Goal: Use online tool/utility: Use online tool/utility

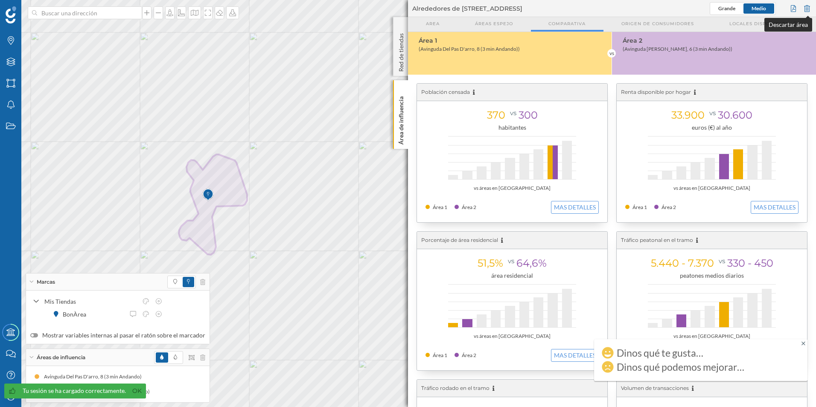
click at [807, 9] on div at bounding box center [806, 8] width 9 height 13
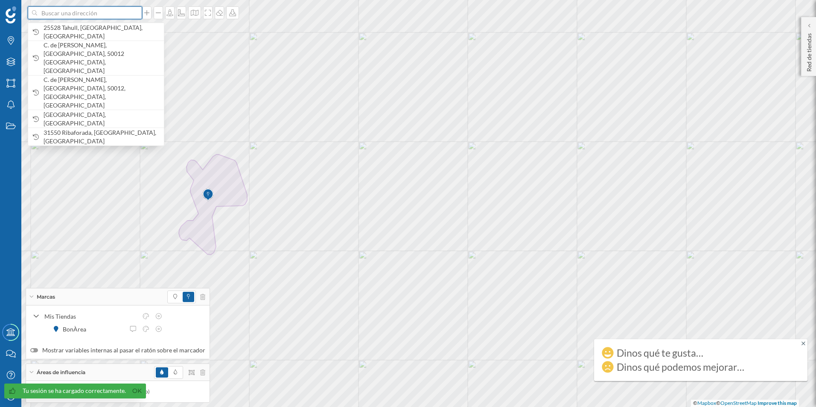
click at [100, 14] on input at bounding box center [85, 12] width 96 height 13
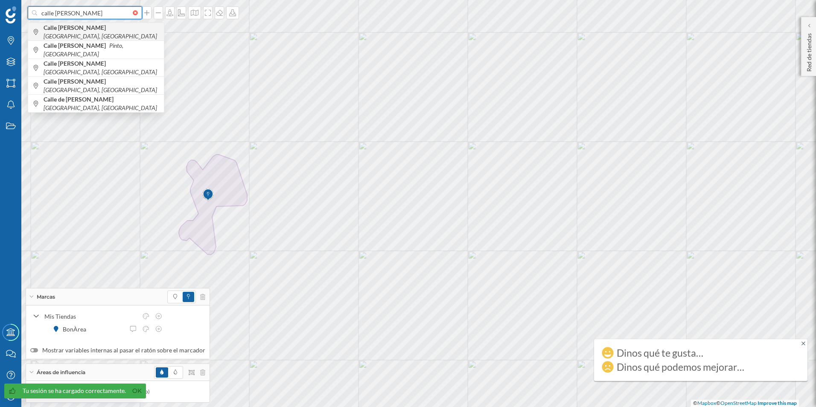
type input "calle [PERSON_NAME]"
click at [100, 32] on icon "[GEOGRAPHIC_DATA], [GEOGRAPHIC_DATA]" at bounding box center [101, 35] width 114 height 7
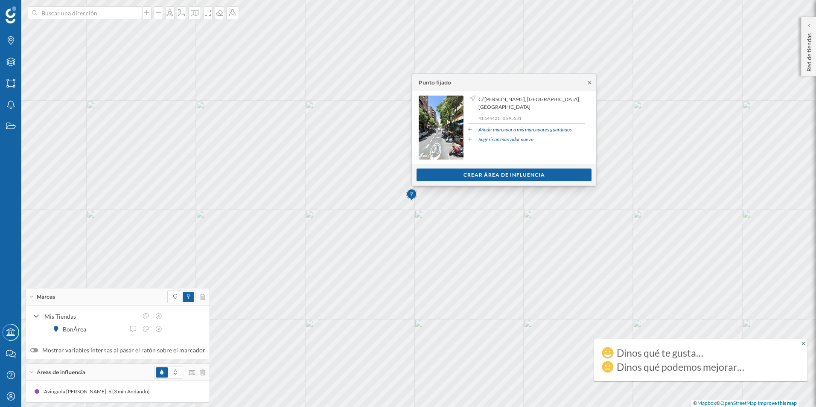
click at [588, 81] on icon at bounding box center [589, 82] width 6 height 5
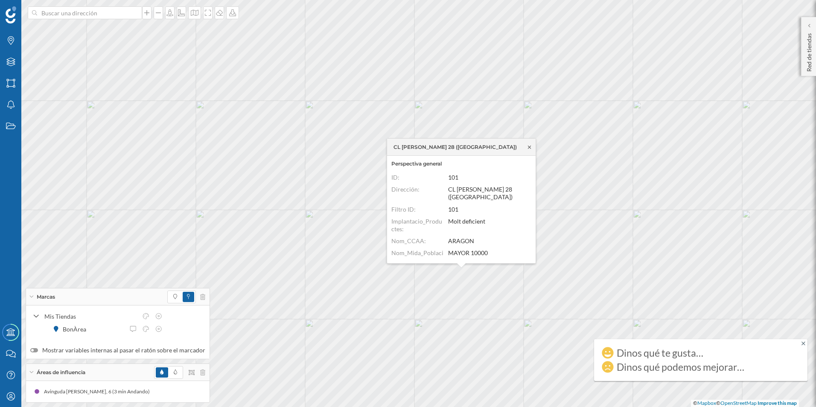
click at [527, 146] on icon at bounding box center [529, 147] width 6 height 5
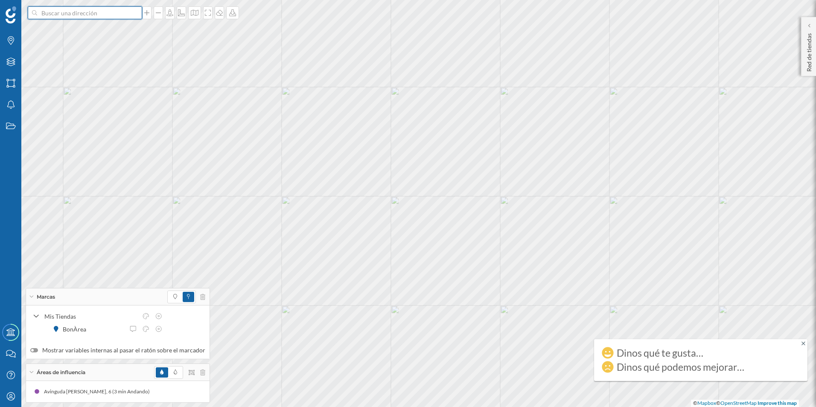
click at [98, 17] on input at bounding box center [85, 12] width 96 height 13
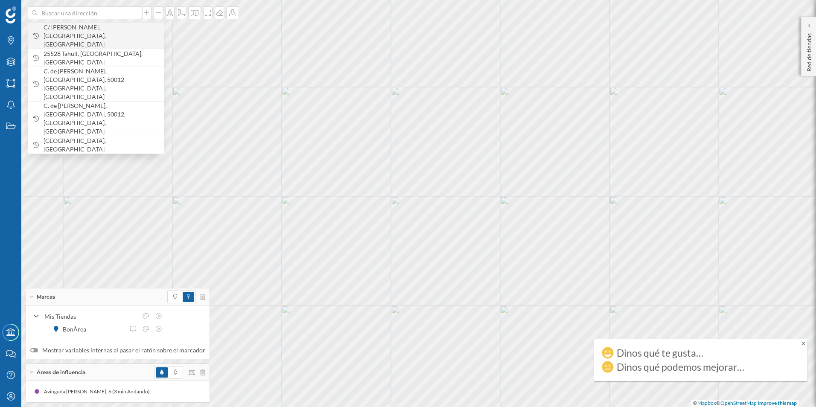
click at [98, 29] on span "C/ [PERSON_NAME], [GEOGRAPHIC_DATA], [GEOGRAPHIC_DATA]" at bounding box center [102, 36] width 116 height 26
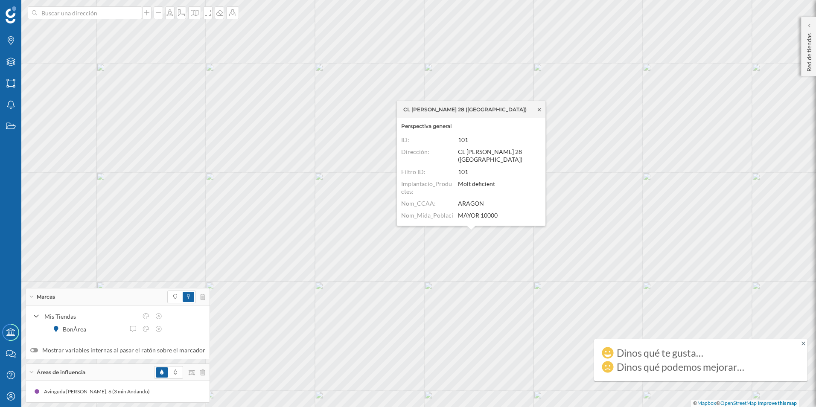
click at [536, 109] on icon at bounding box center [539, 109] width 6 height 5
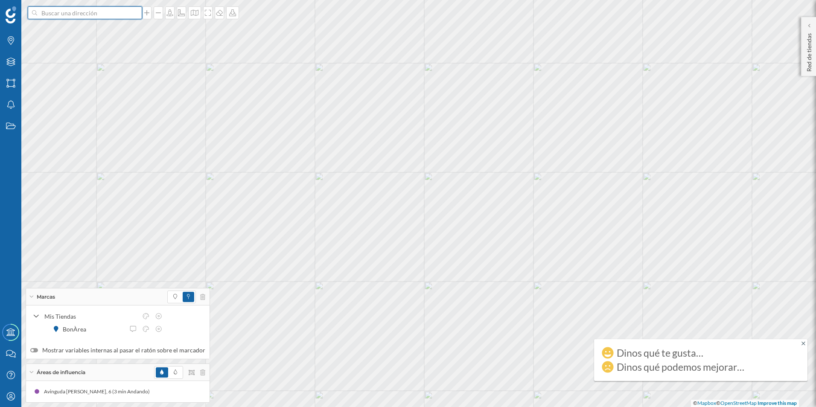
click at [107, 15] on input at bounding box center [85, 12] width 96 height 13
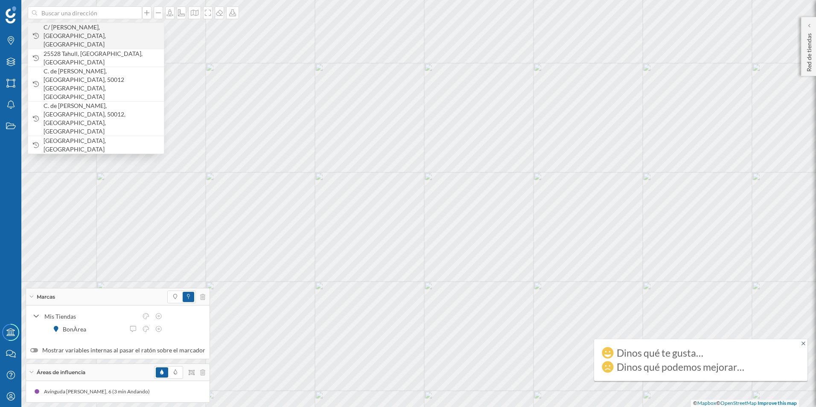
click at [94, 35] on span "C/ [PERSON_NAME], [GEOGRAPHIC_DATA], [GEOGRAPHIC_DATA]" at bounding box center [102, 36] width 116 height 26
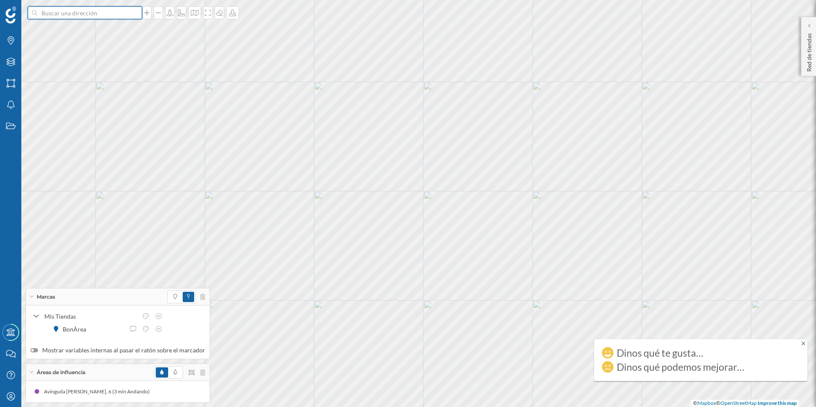
click at [114, 9] on input at bounding box center [85, 12] width 96 height 13
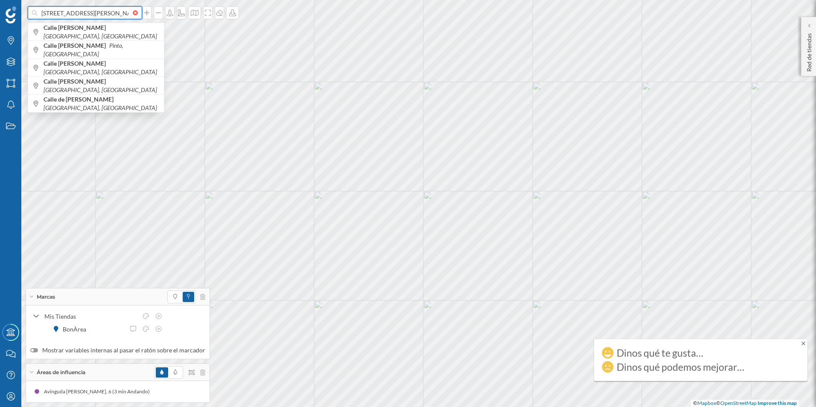
type input "[STREET_ADDRESS][PERSON_NAME]"
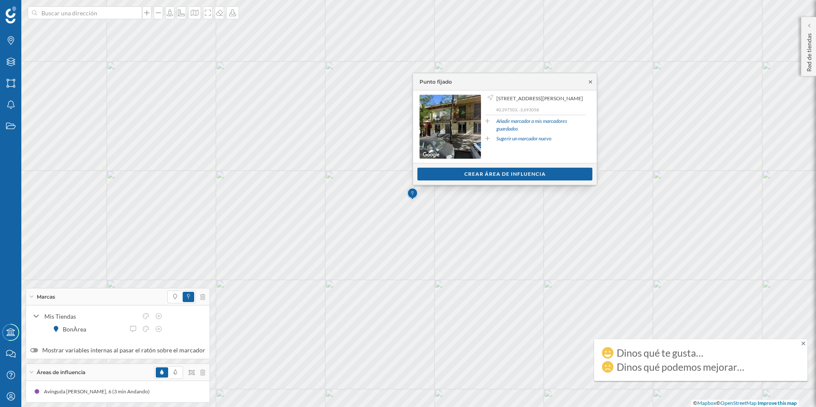
click at [592, 84] on icon at bounding box center [590, 81] width 6 height 5
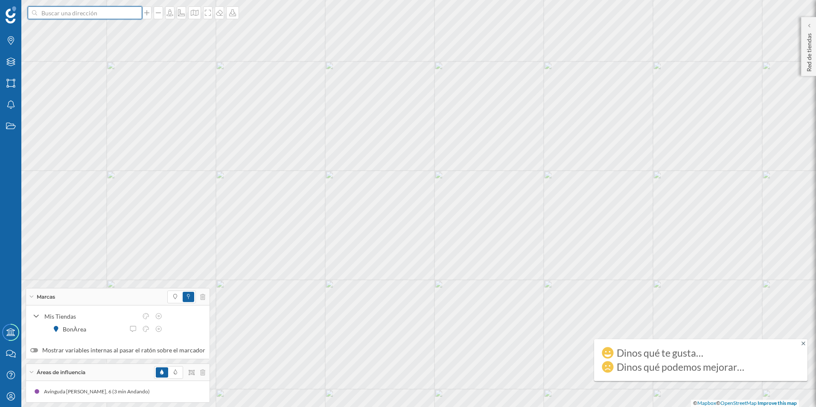
click at [75, 12] on input at bounding box center [85, 12] width 96 height 13
type input "[STREET_ADDRESS][PERSON_NAME]"
click at [84, 31] on b "[STREET_ADDRESS][PERSON_NAME]" at bounding box center [96, 27] width 104 height 7
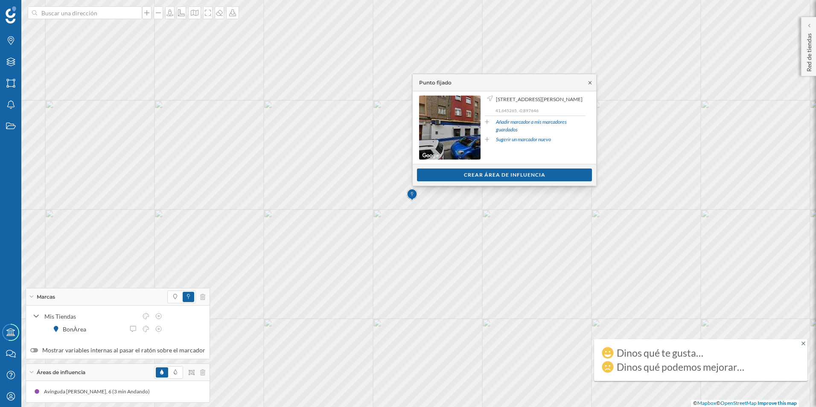
click at [590, 84] on icon at bounding box center [590, 82] width 6 height 5
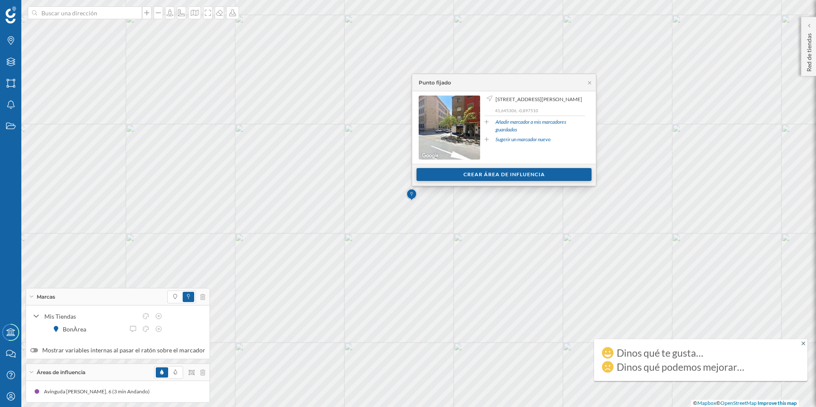
click at [513, 176] on div "Crear área de influencia" at bounding box center [503, 174] width 175 height 13
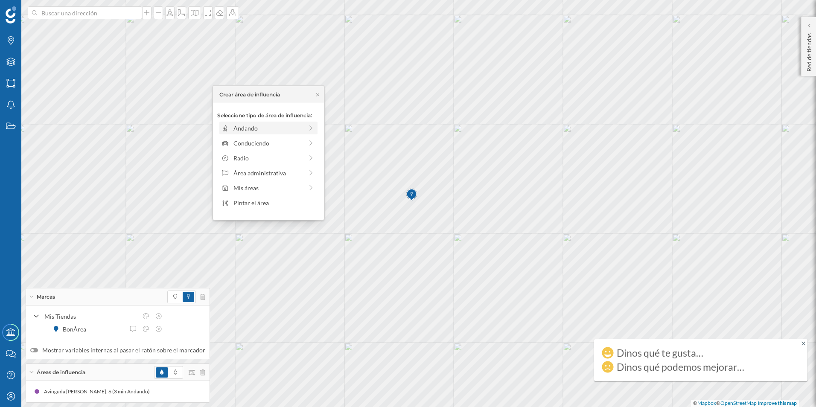
click at [260, 131] on div "Andando" at bounding box center [268, 128] width 70 height 9
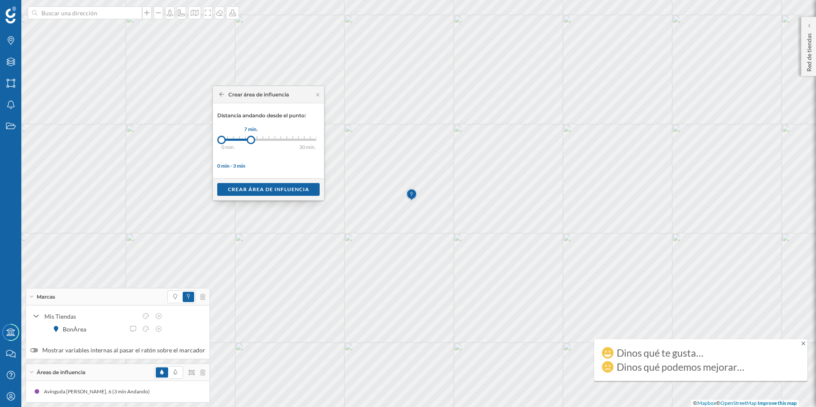
drag, startPoint x: 230, startPoint y: 141, endPoint x: 251, endPoint y: 140, distance: 21.4
click at [251, 140] on div at bounding box center [251, 140] width 9 height 9
click at [280, 187] on div "Crear área de influencia" at bounding box center [268, 189] width 102 height 13
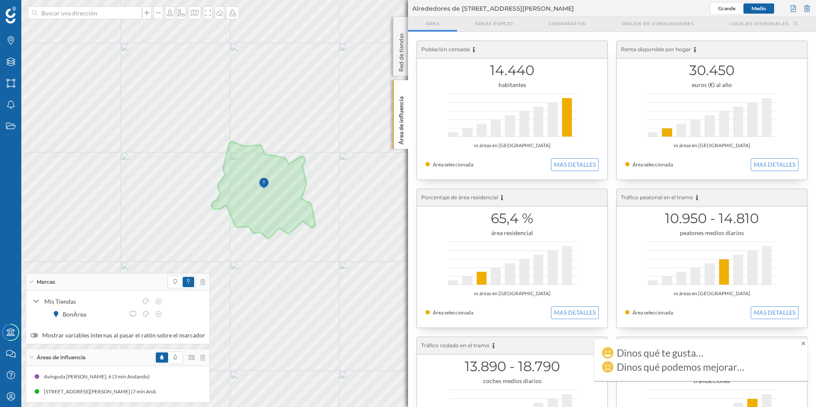
click at [804, 343] on icon at bounding box center [803, 343] width 4 height 4
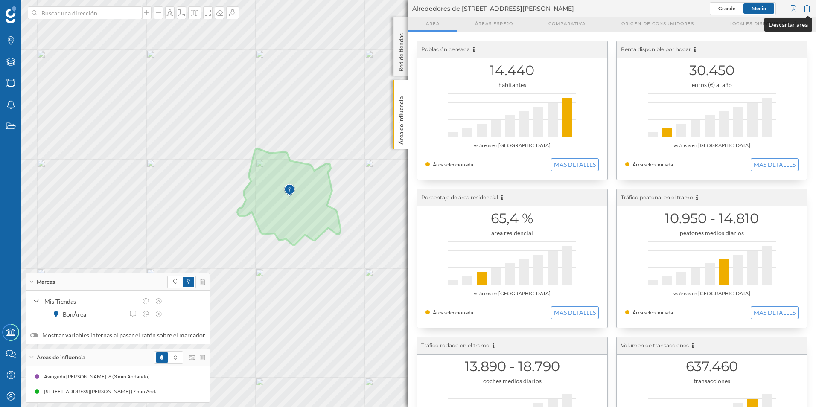
click at [808, 9] on div at bounding box center [806, 8] width 9 height 13
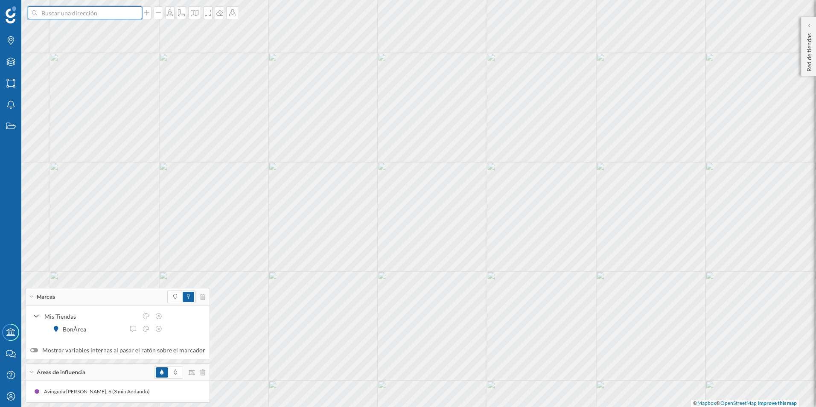
click at [92, 16] on input at bounding box center [85, 12] width 96 height 13
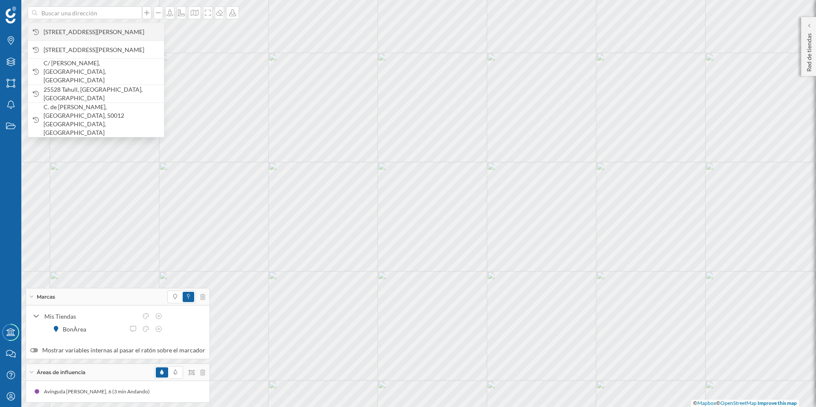
click at [88, 28] on span "[STREET_ADDRESS][PERSON_NAME]" at bounding box center [102, 32] width 116 height 9
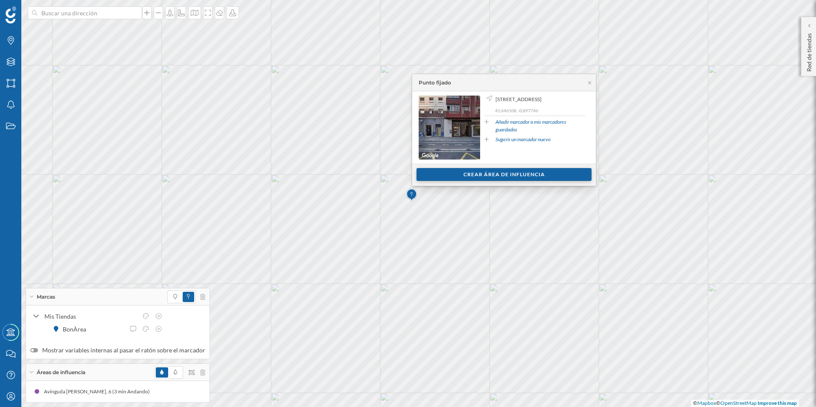
click at [504, 177] on div "Crear área de influencia" at bounding box center [503, 174] width 175 height 13
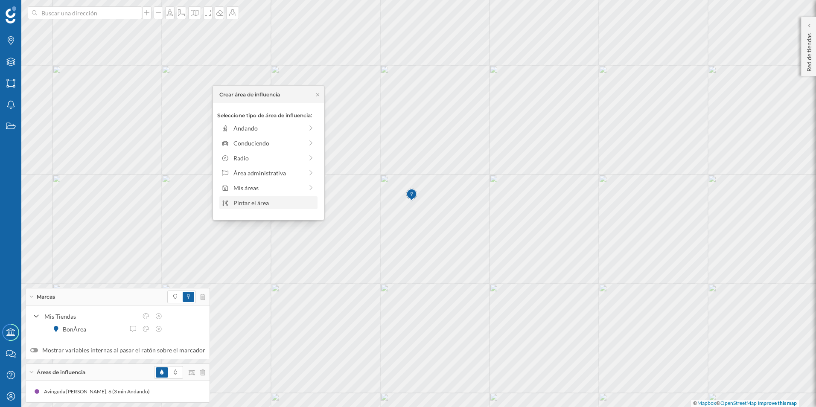
click at [256, 204] on div "Pintar el área" at bounding box center [274, 202] width 82 height 9
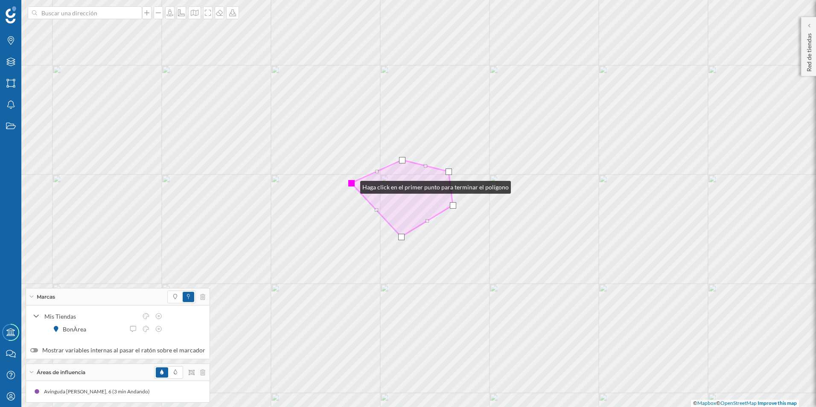
click at [352, 185] on div at bounding box center [351, 183] width 6 height 6
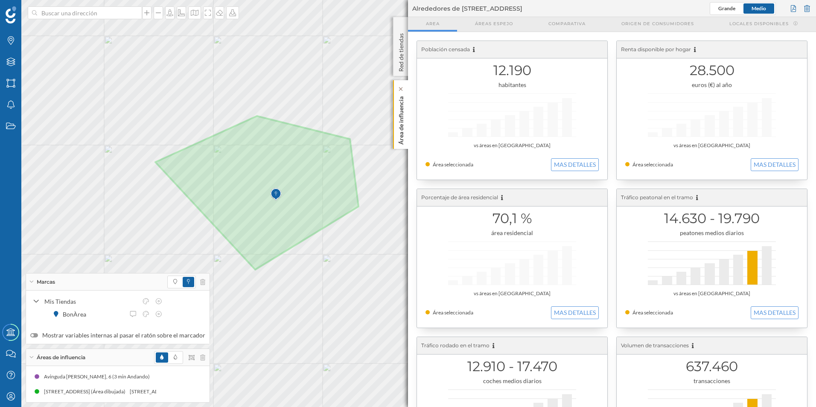
click at [402, 112] on p "Área de influencia" at bounding box center [401, 119] width 9 height 52
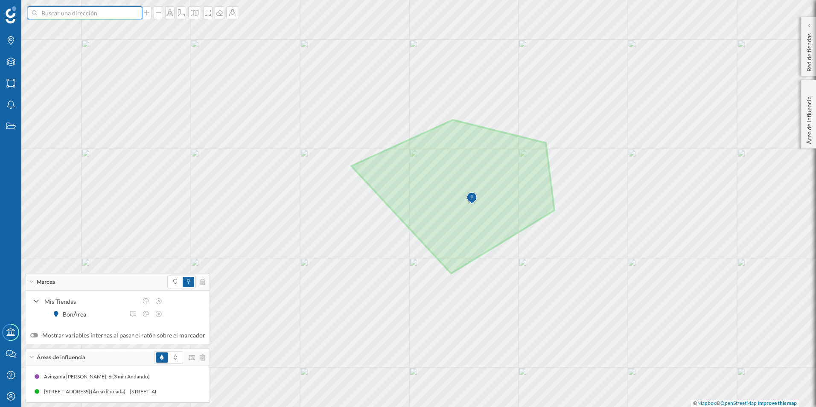
click at [90, 17] on input at bounding box center [85, 12] width 96 height 13
type input "terrassa"
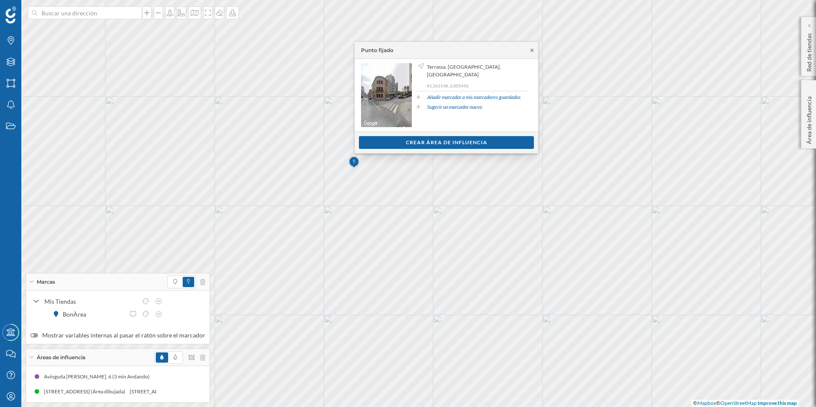
click at [531, 51] on icon at bounding box center [531, 50] width 3 height 3
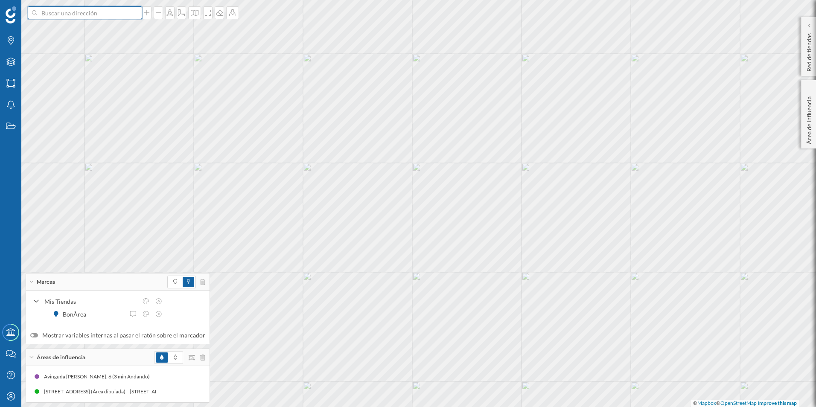
click at [92, 12] on input at bounding box center [85, 12] width 96 height 13
type input "pare llau"
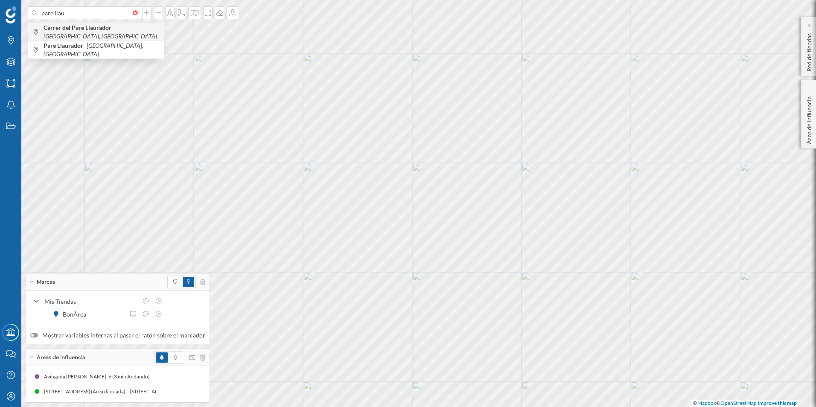
click at [99, 31] on b "Carrer del Pare Llaurador" at bounding box center [79, 27] width 70 height 7
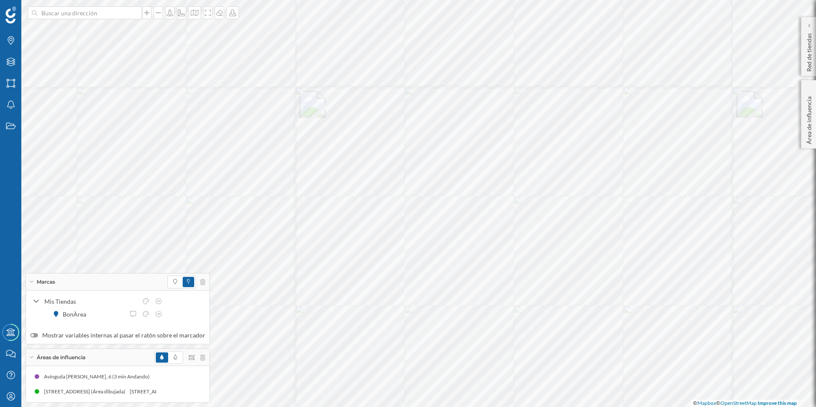
click at [147, 92] on div at bounding box center [147, 92] width 0 height 0
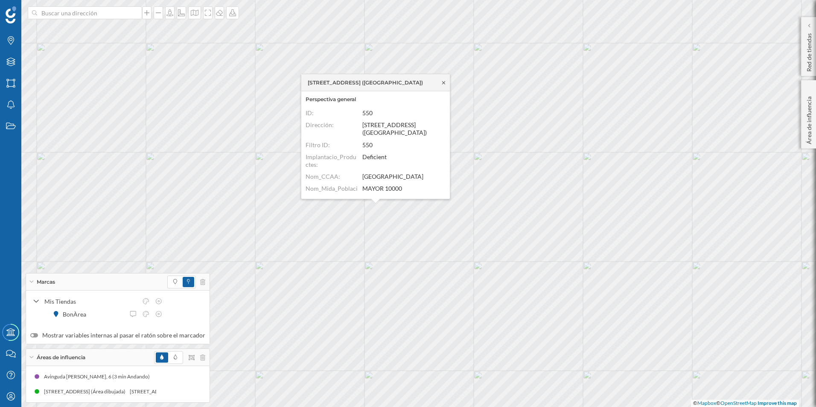
click at [444, 81] on icon at bounding box center [443, 82] width 6 height 5
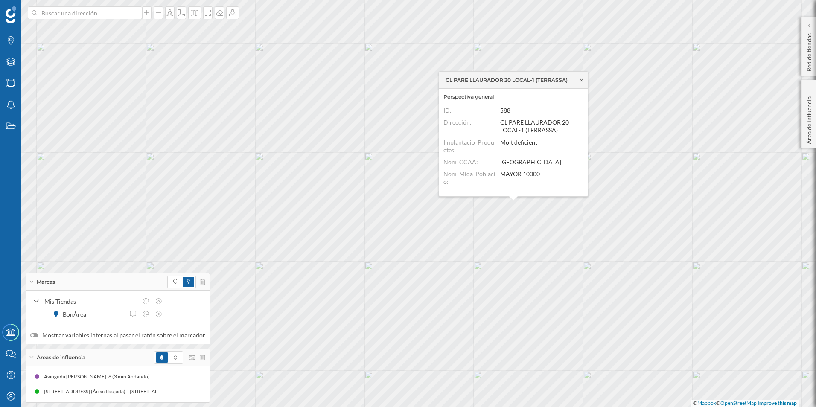
click at [582, 80] on icon at bounding box center [581, 80] width 6 height 5
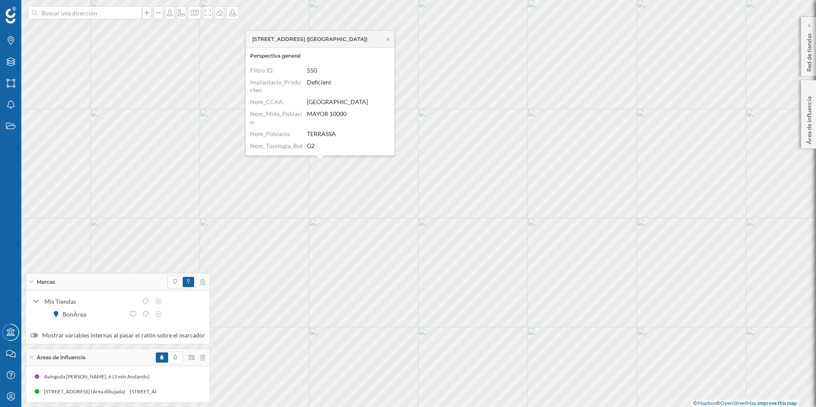
scroll to position [43, 0]
click at [387, 38] on icon at bounding box center [388, 39] width 6 height 5
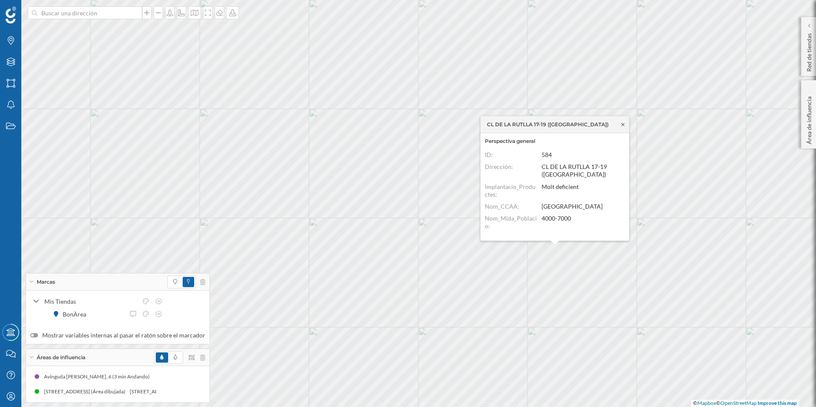
click at [622, 122] on icon at bounding box center [623, 124] width 6 height 5
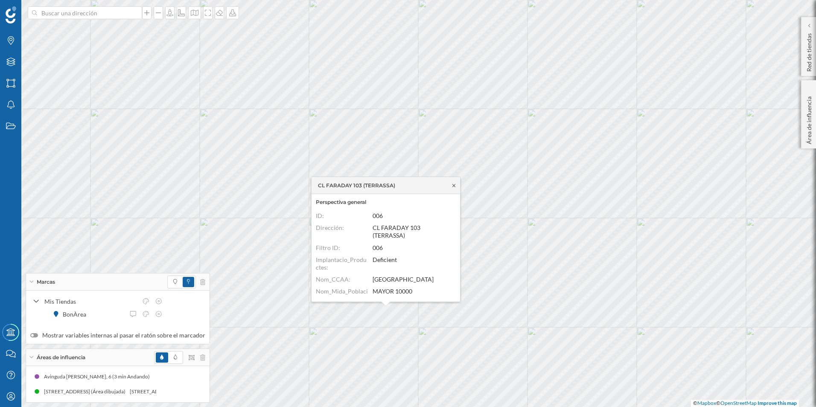
click at [452, 185] on icon at bounding box center [454, 185] width 6 height 5
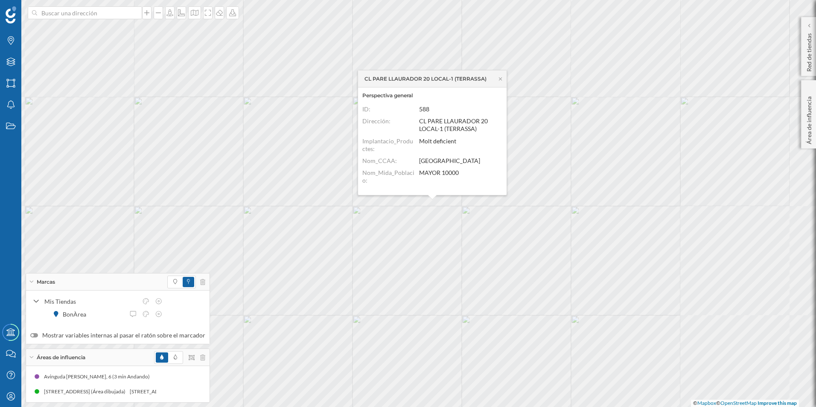
scroll to position [114, 0]
click at [500, 78] on icon at bounding box center [500, 78] width 3 height 3
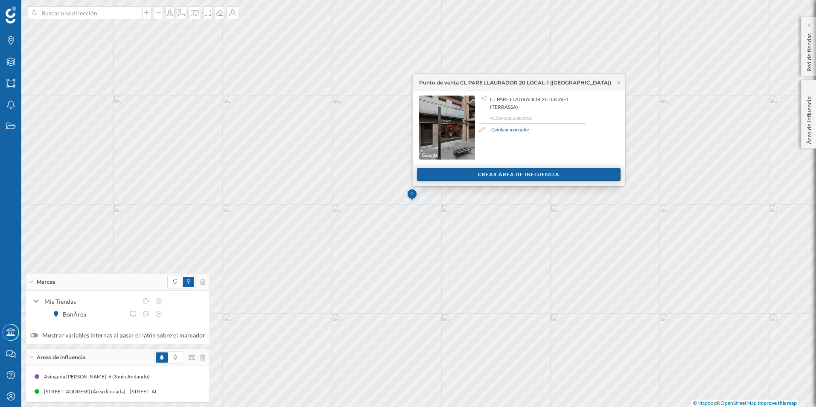
click at [501, 175] on div "Crear área de influencia" at bounding box center [519, 174] width 204 height 13
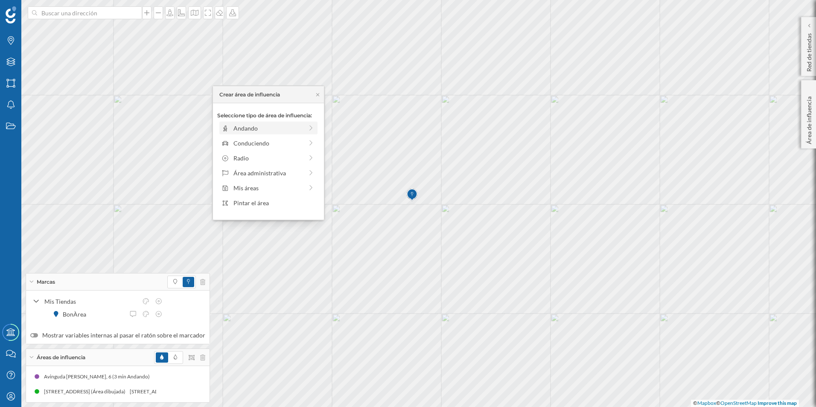
click at [273, 131] on div "Andando" at bounding box center [268, 128] width 70 height 9
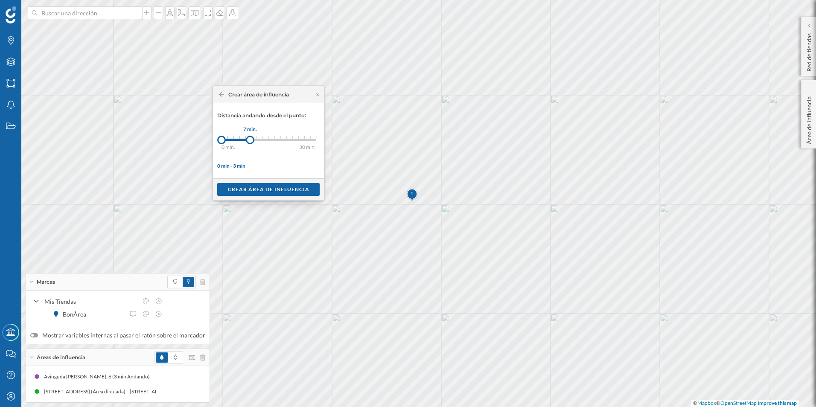
drag, startPoint x: 230, startPoint y: 140, endPoint x: 250, endPoint y: 139, distance: 20.1
click at [250, 139] on div at bounding box center [250, 140] width 9 height 9
click at [271, 186] on div "Crear área de influencia" at bounding box center [268, 189] width 102 height 13
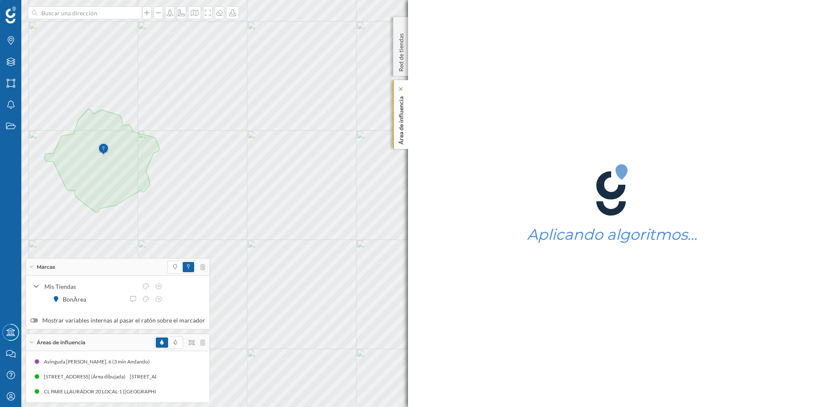
click at [402, 111] on p "Área de influencia" at bounding box center [401, 119] width 9 height 52
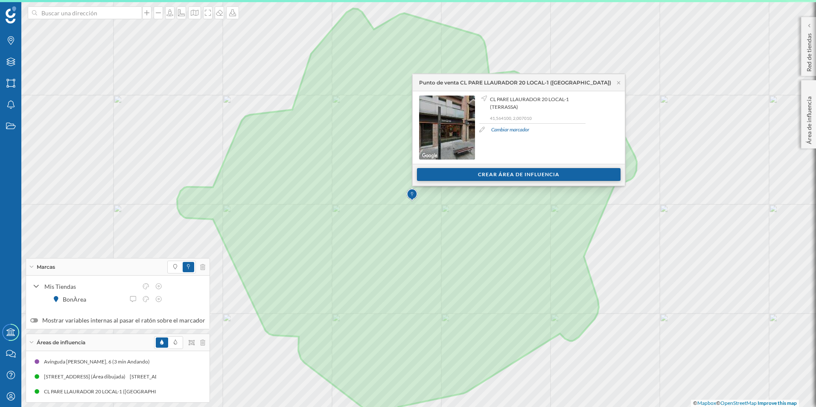
click at [511, 173] on div "Crear área de influencia" at bounding box center [519, 174] width 204 height 13
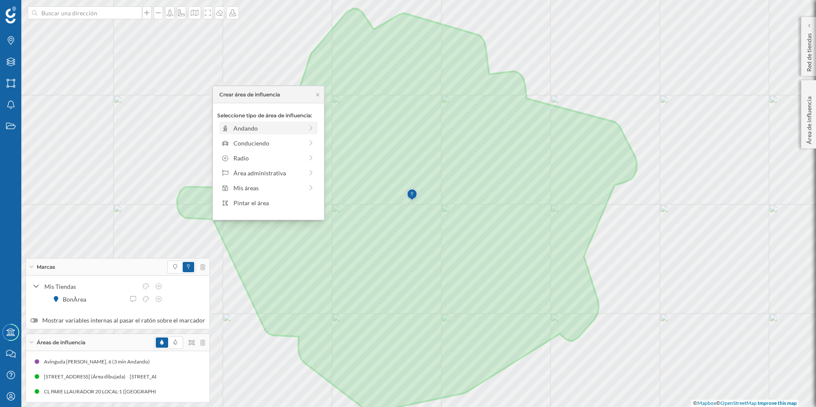
click at [284, 129] on div "Andando" at bounding box center [268, 128] width 70 height 9
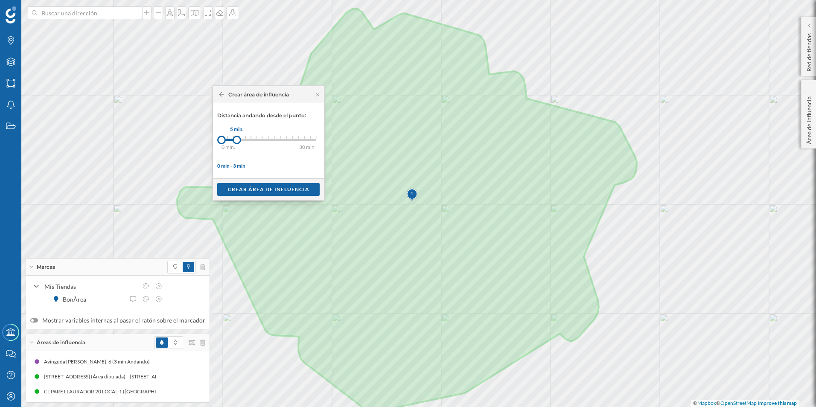
drag, startPoint x: 227, startPoint y: 141, endPoint x: 237, endPoint y: 141, distance: 9.8
click at [237, 141] on div at bounding box center [237, 140] width 9 height 9
click at [273, 188] on div "Crear área de influencia" at bounding box center [268, 189] width 102 height 13
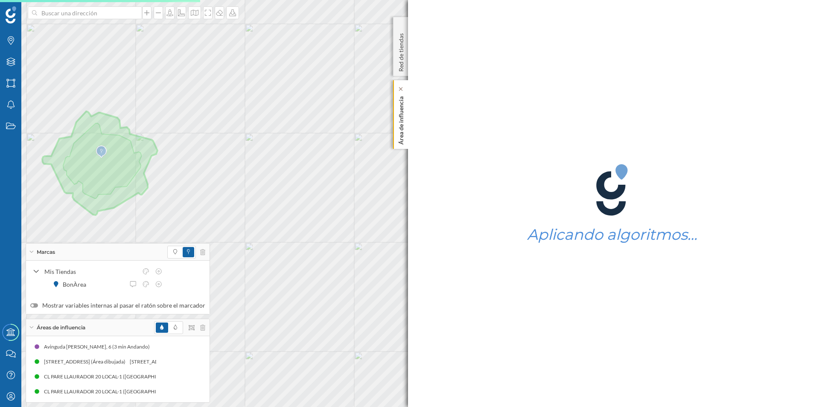
click at [402, 113] on p "Área de influencia" at bounding box center [401, 119] width 9 height 52
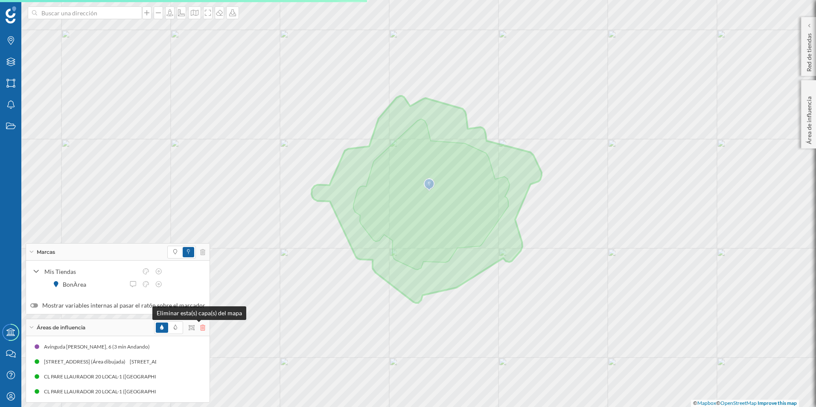
click at [200, 328] on icon at bounding box center [202, 328] width 5 height 6
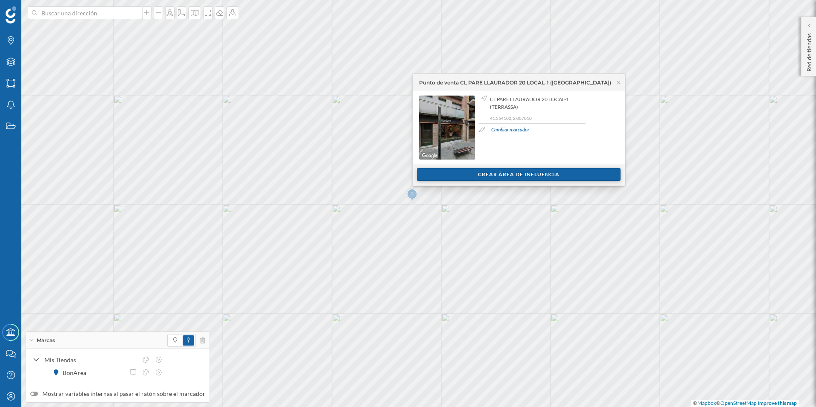
click at [501, 175] on div "Crear área de influencia" at bounding box center [519, 174] width 204 height 13
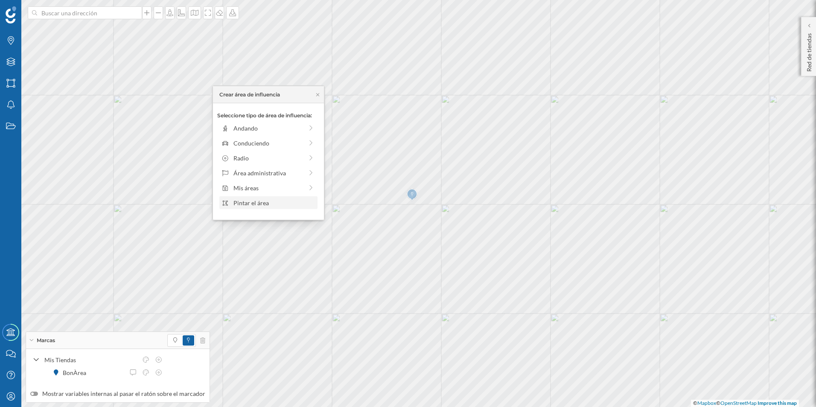
click at [257, 202] on div "Pintar el área" at bounding box center [274, 202] width 82 height 9
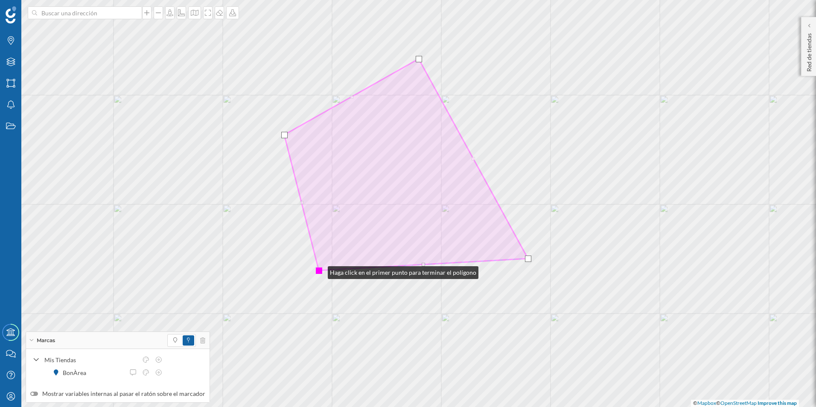
click at [319, 271] on div at bounding box center [319, 271] width 6 height 6
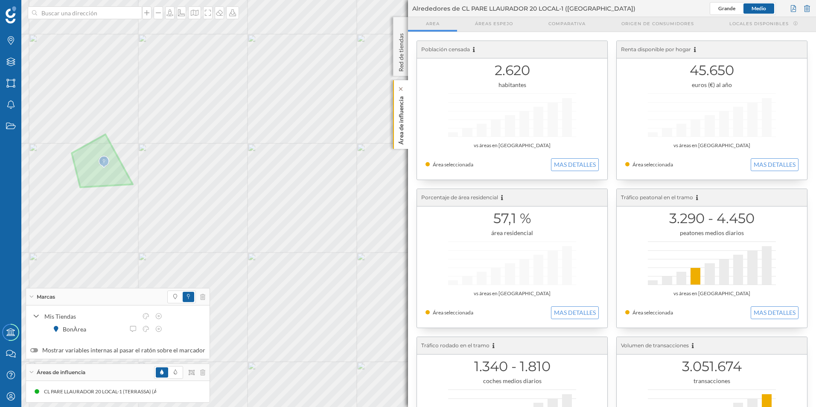
click at [400, 105] on p "Área de influencia" at bounding box center [401, 119] width 9 height 52
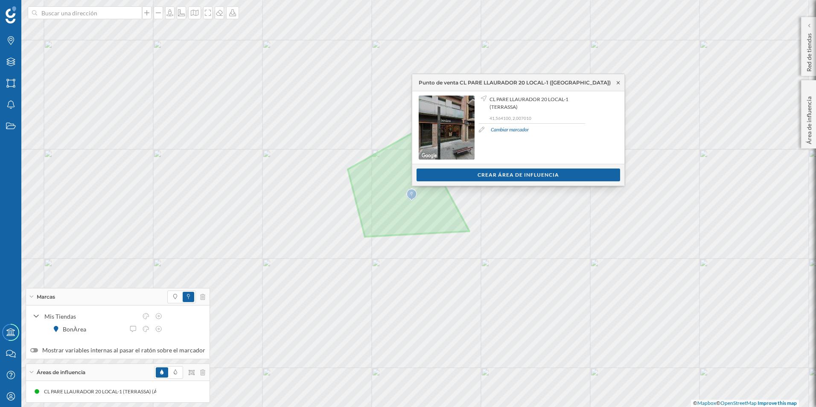
click at [615, 84] on icon at bounding box center [618, 82] width 6 height 5
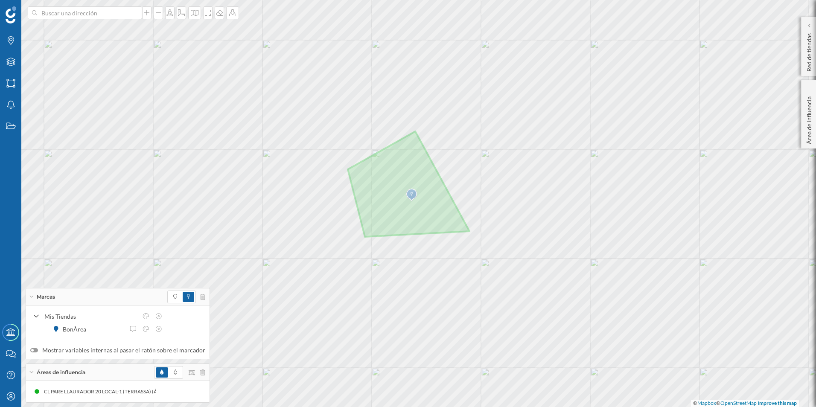
click at [198, 369] on div at bounding box center [179, 372] width 51 height 13
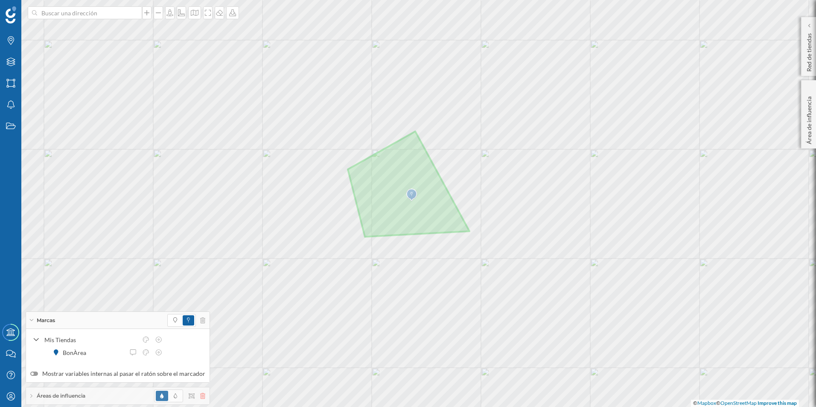
click at [200, 393] on icon at bounding box center [202, 396] width 5 height 6
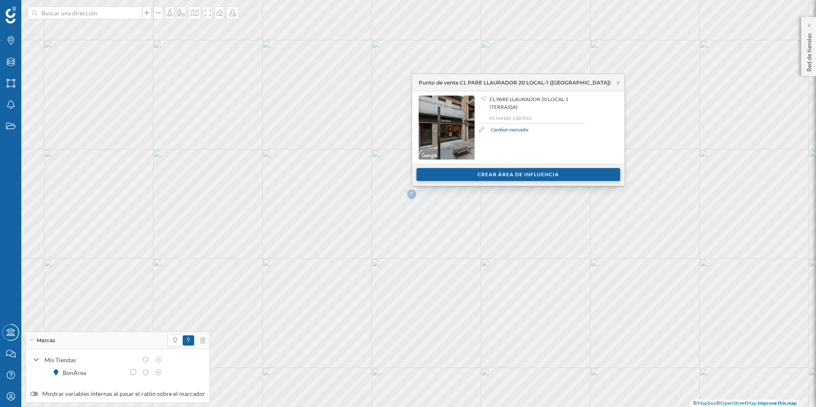
click at [485, 174] on div "Crear área de influencia" at bounding box center [518, 174] width 204 height 13
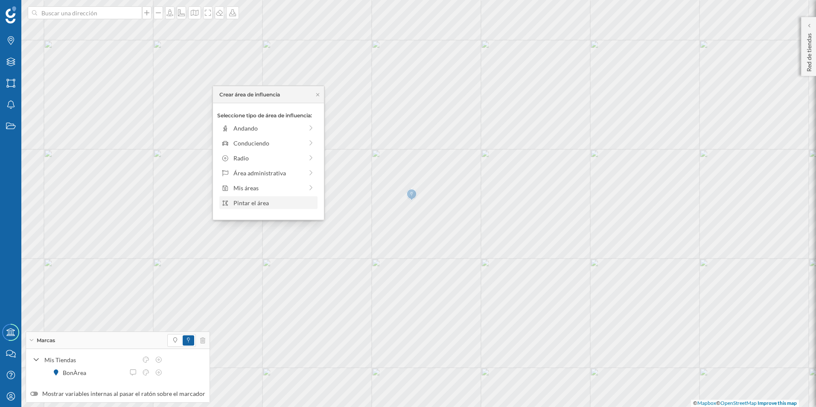
click at [242, 206] on div "Pintar el área" at bounding box center [274, 202] width 82 height 9
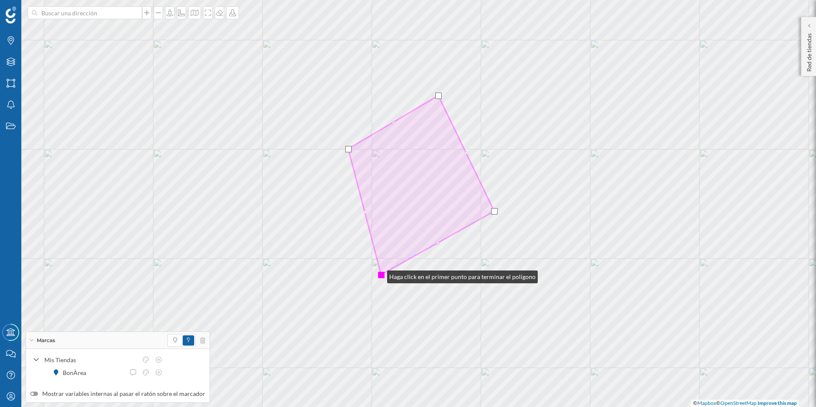
click at [379, 275] on div at bounding box center [381, 275] width 6 height 6
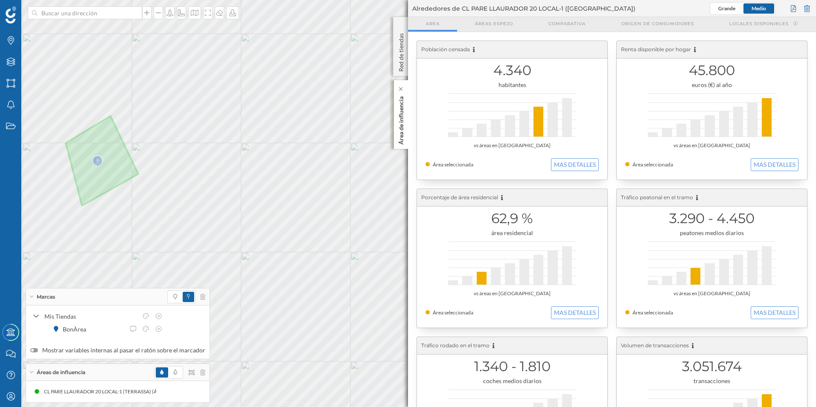
click at [404, 120] on p "Área de influencia" at bounding box center [401, 119] width 9 height 52
